Goal: Check status: Check status

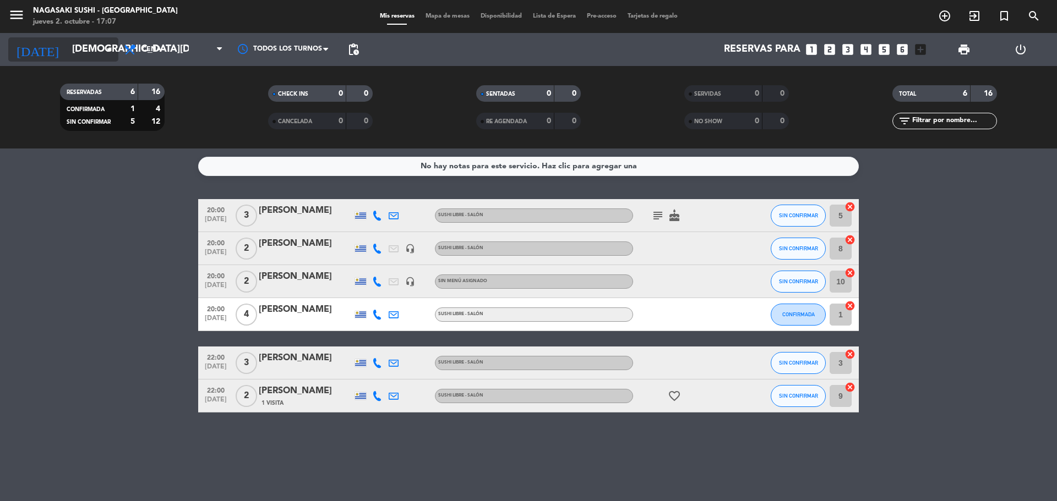
click at [97, 47] on input "[DEMOGRAPHIC_DATA][DATE]" at bounding box center [131, 50] width 128 height 22
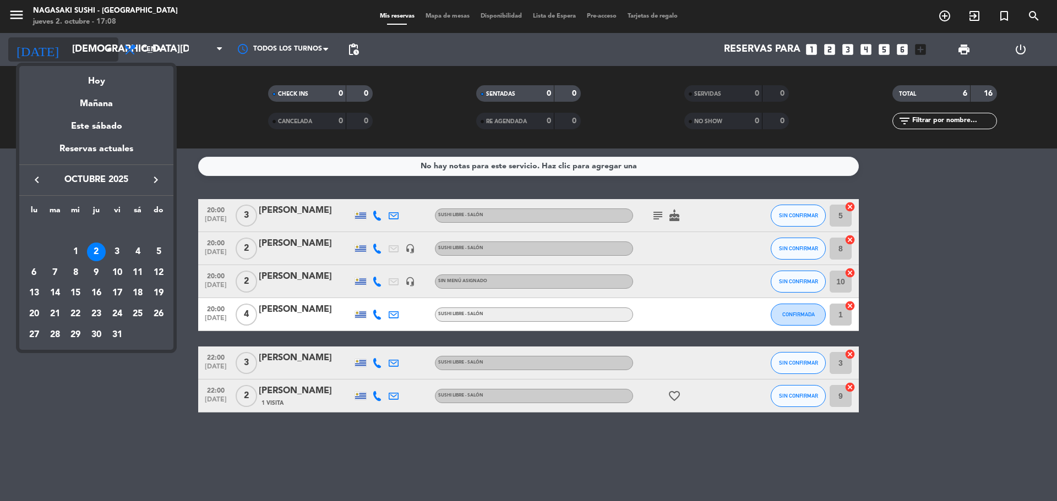
click at [97, 47] on div at bounding box center [528, 250] width 1057 height 501
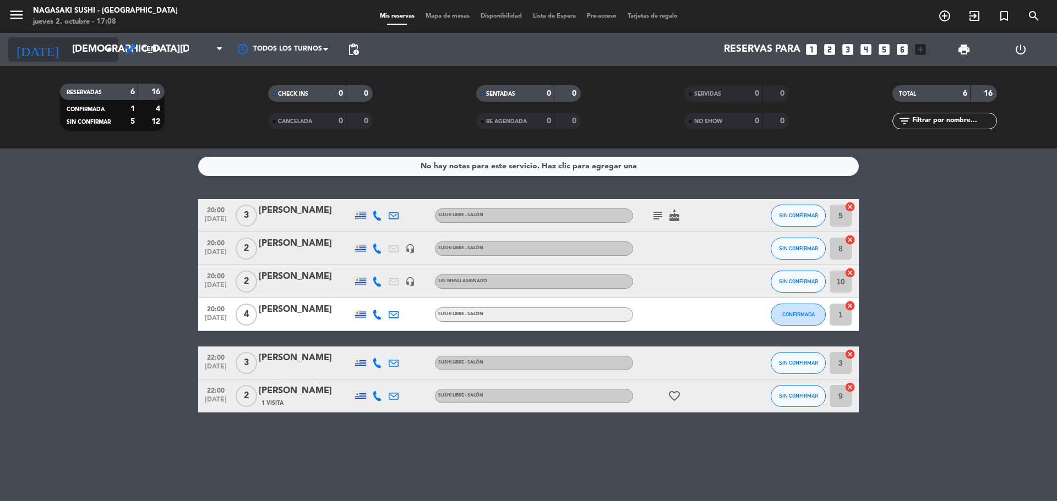
click at [97, 47] on input "[DEMOGRAPHIC_DATA][DATE]" at bounding box center [131, 50] width 128 height 22
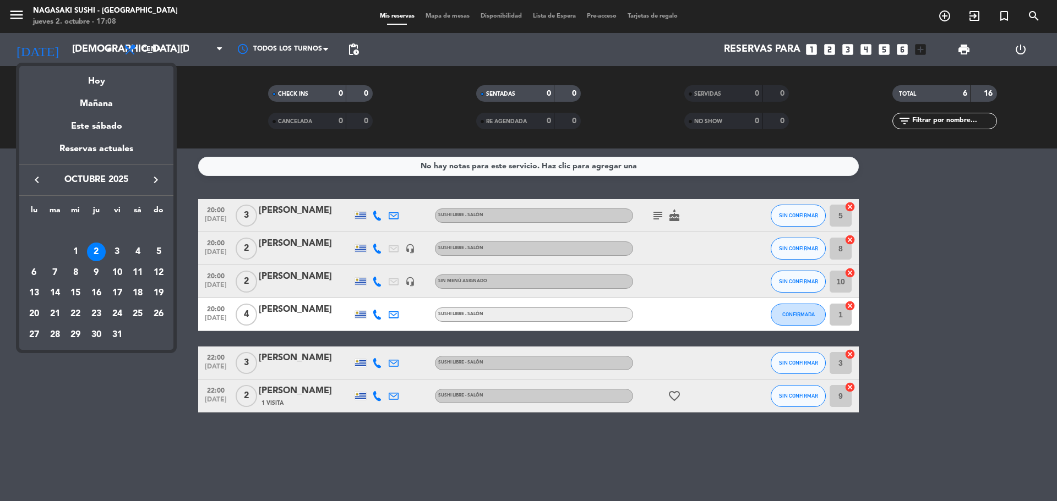
click at [103, 188] on div "keyboard_arrow_left octubre 2025 keyboard_arrow_right" at bounding box center [96, 180] width 154 height 31
click at [95, 253] on div "2" at bounding box center [96, 252] width 19 height 19
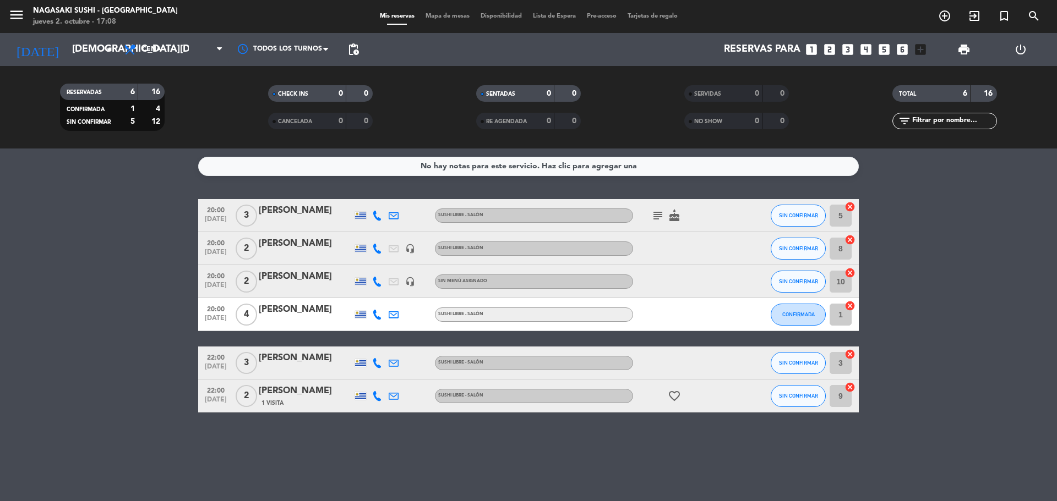
click at [95, 253] on bookings-row "20:00 [DATE] 3 [PERSON_NAME] SUSHI LIBRE - Salón subject cake SIN CONFIRMAR 5 c…" at bounding box center [528, 306] width 1057 height 214
click at [432, 14] on span "Mapa de mesas" at bounding box center [447, 16] width 55 height 6
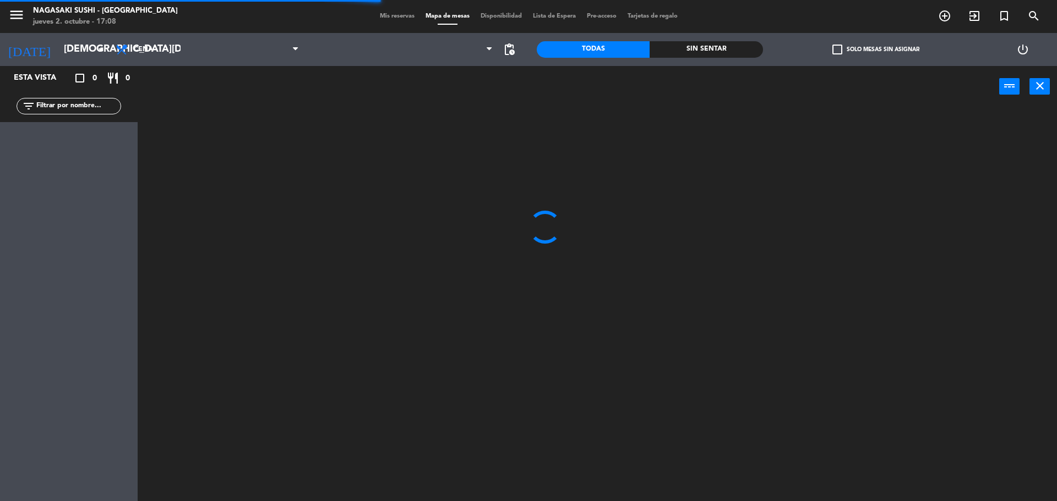
click at [432, 14] on span "Mapa de mesas" at bounding box center [447, 16] width 55 height 6
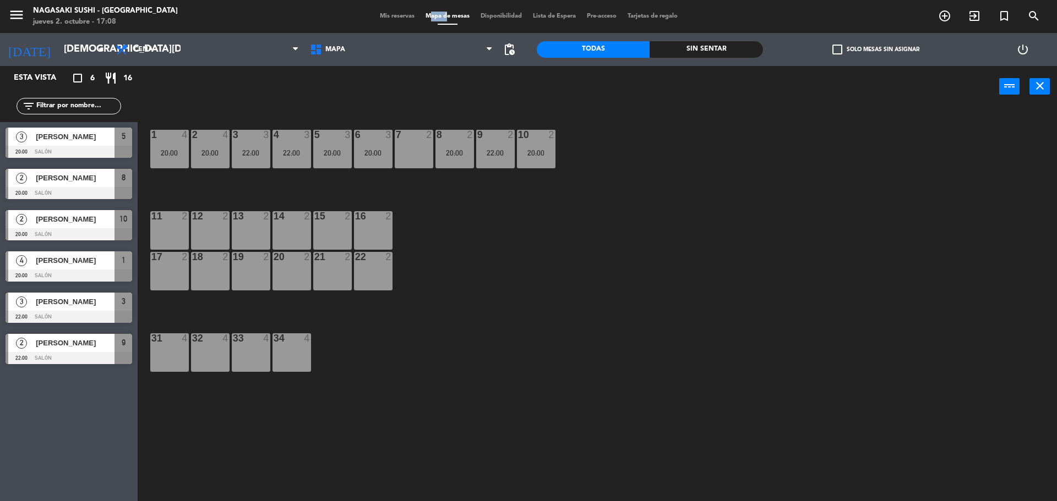
click at [395, 15] on span "Mis reservas" at bounding box center [397, 16] width 46 height 6
